Goal: Entertainment & Leisure: Consume media (video, audio)

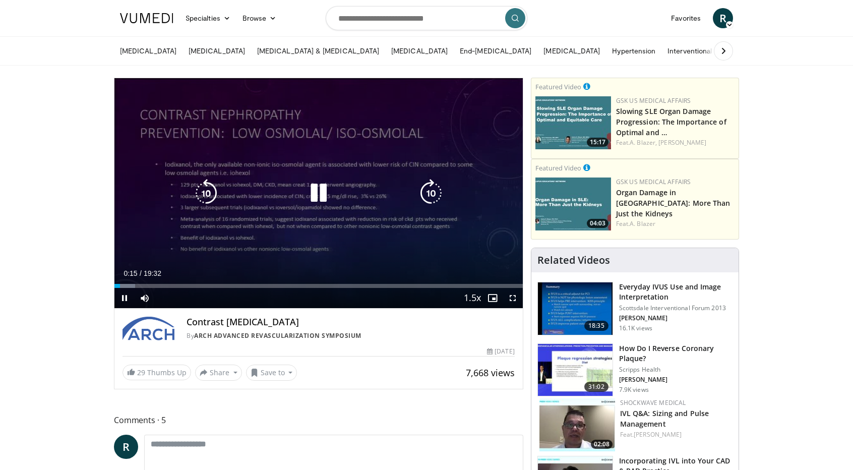
click at [225, 212] on div "10 seconds Tap to unmute" at bounding box center [318, 193] width 409 height 230
